Goal: Check status: Check status

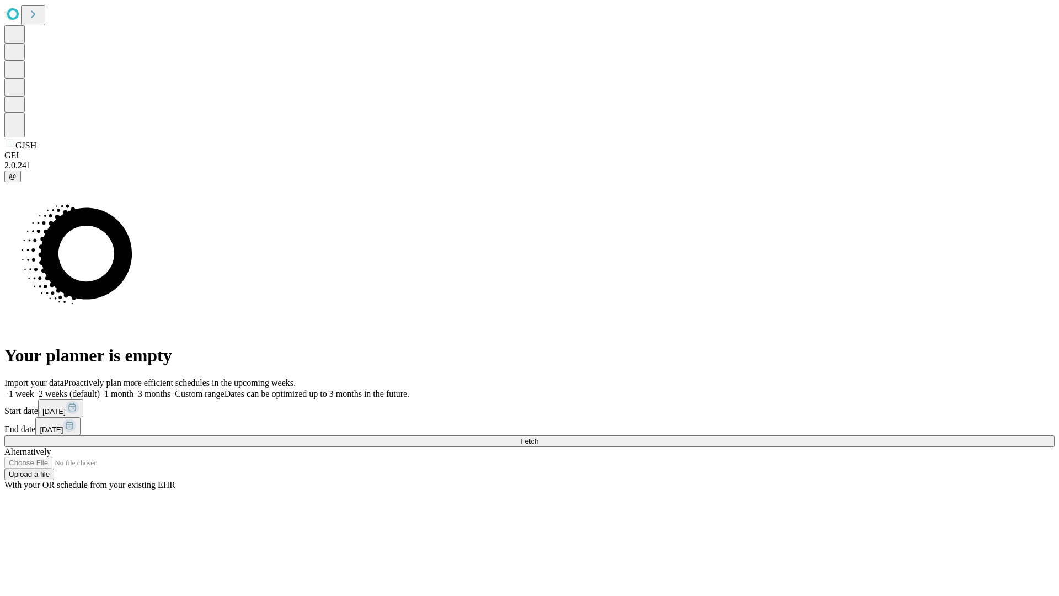
click at [538, 437] on span "Fetch" at bounding box center [529, 441] width 18 height 8
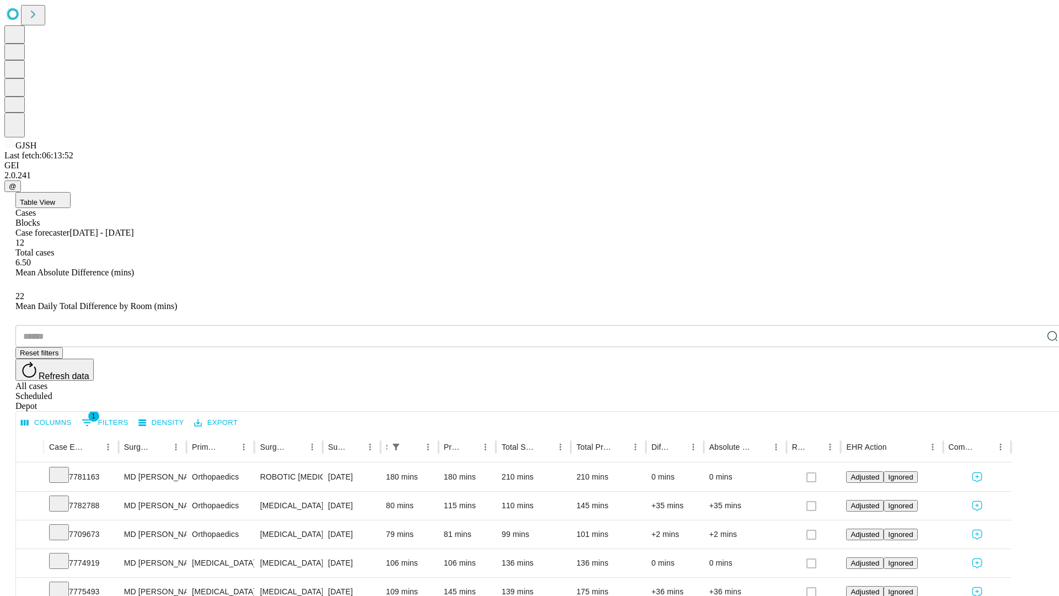
click at [988, 391] on div "Scheduled" at bounding box center [540, 396] width 1050 height 10
